Goal: Task Accomplishment & Management: Manage account settings

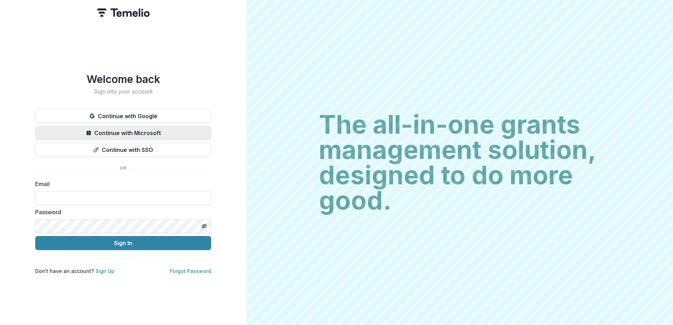
click at [81, 132] on button "Continue with Microsoft" at bounding box center [123, 133] width 176 height 14
click at [131, 131] on button "Continue with Microsoft" at bounding box center [123, 133] width 176 height 14
click at [118, 127] on button "Continue with Microsoft" at bounding box center [123, 133] width 176 height 14
